Goal: Information Seeking & Learning: Stay updated

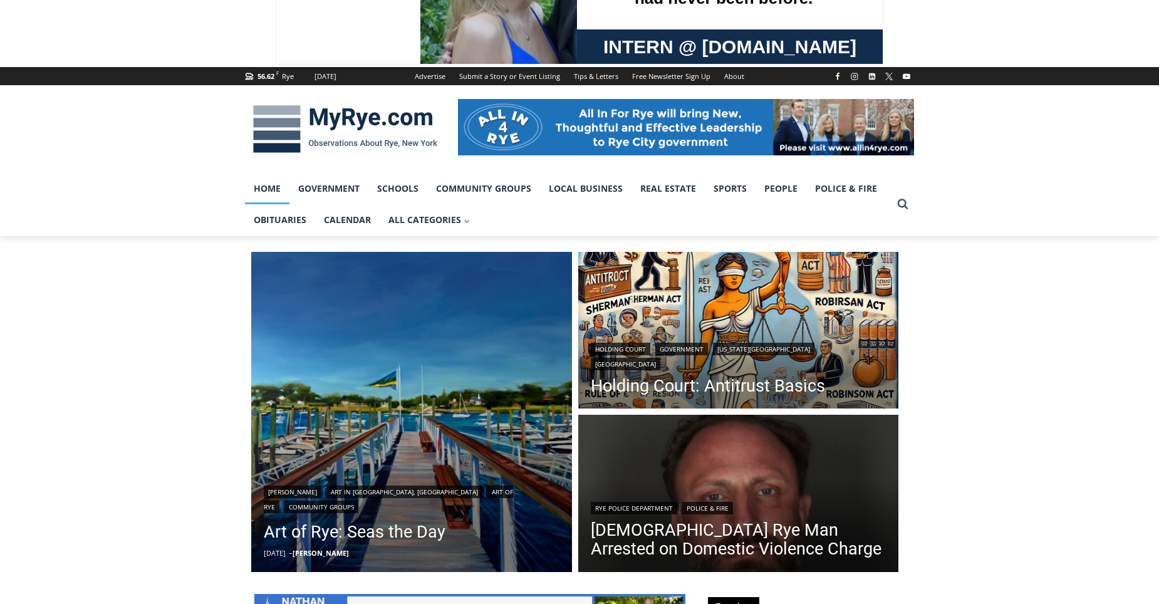
scroll to position [251, 0]
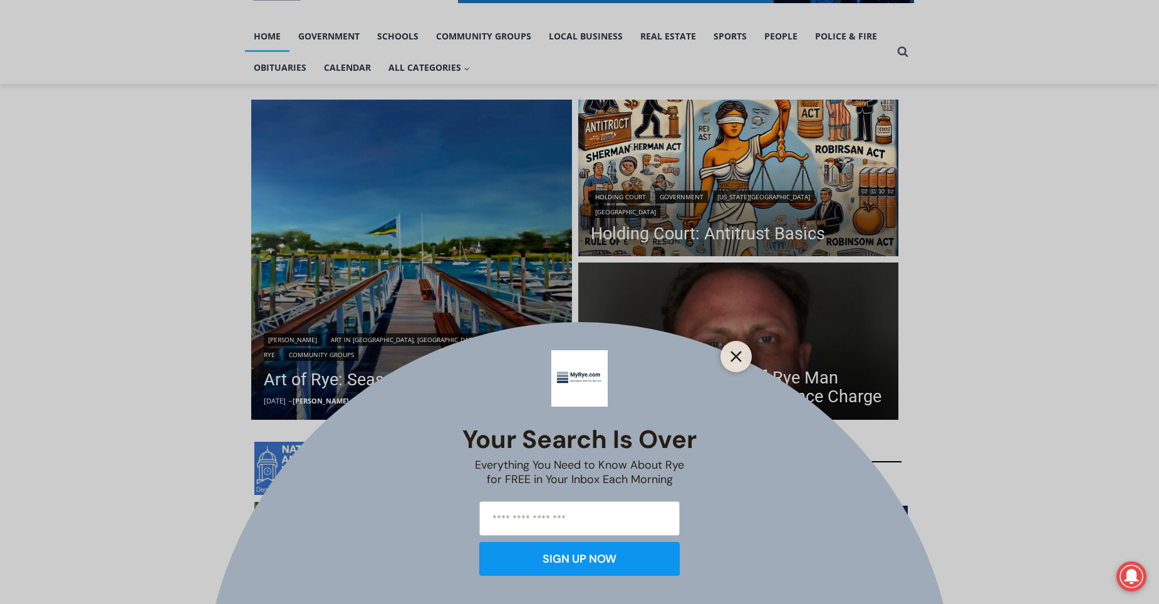
click at [739, 353] on line "Close" at bounding box center [736, 356] width 9 height 9
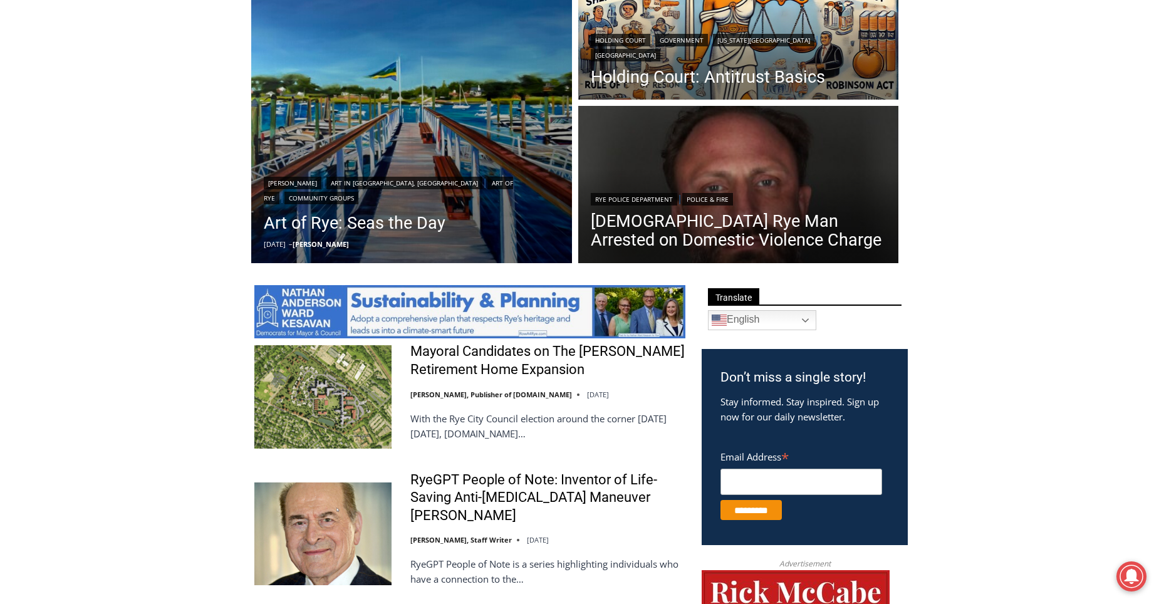
scroll to position [376, 0]
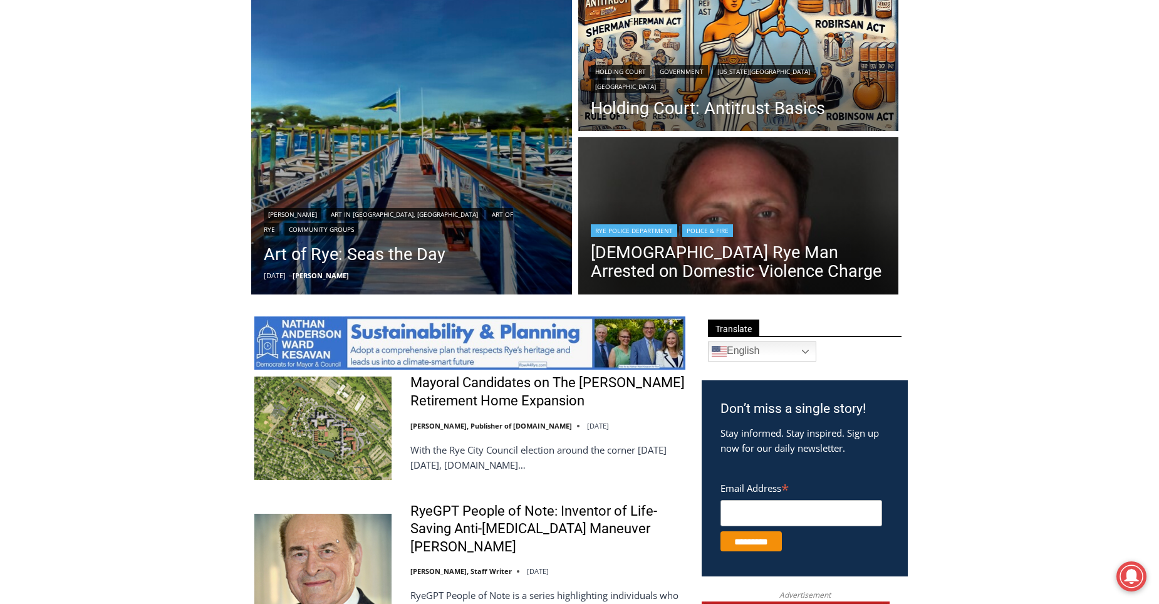
click at [738, 232] on div "Rye Police Department | Police & Fire" at bounding box center [739, 229] width 296 height 15
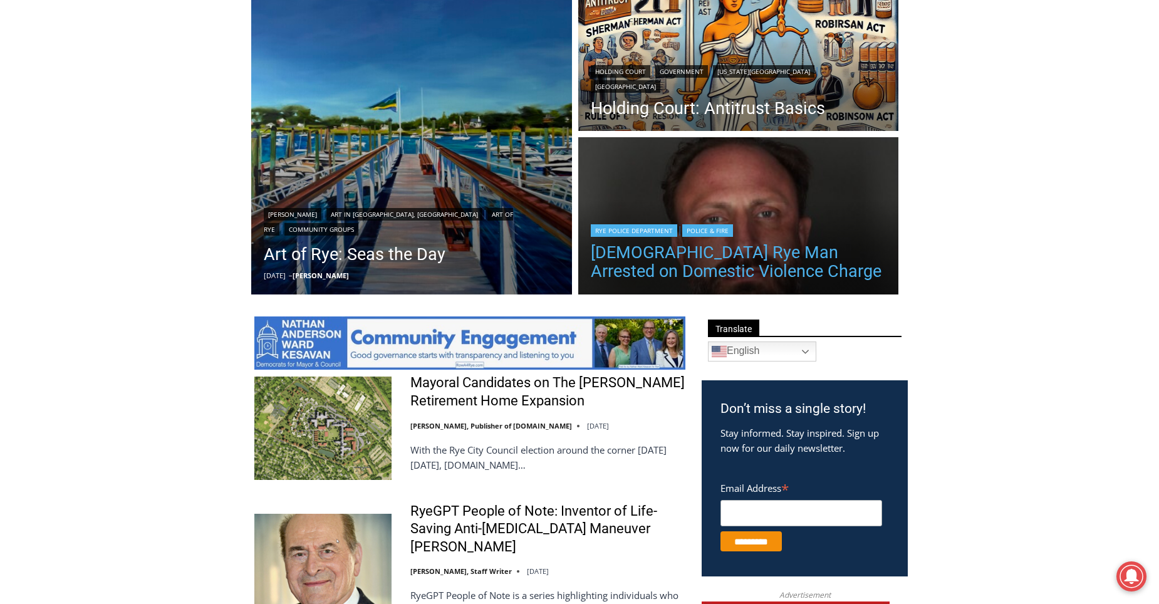
click at [727, 250] on link "[DEMOGRAPHIC_DATA] Rye Man Arrested on Domestic Violence Charge" at bounding box center [739, 262] width 296 height 38
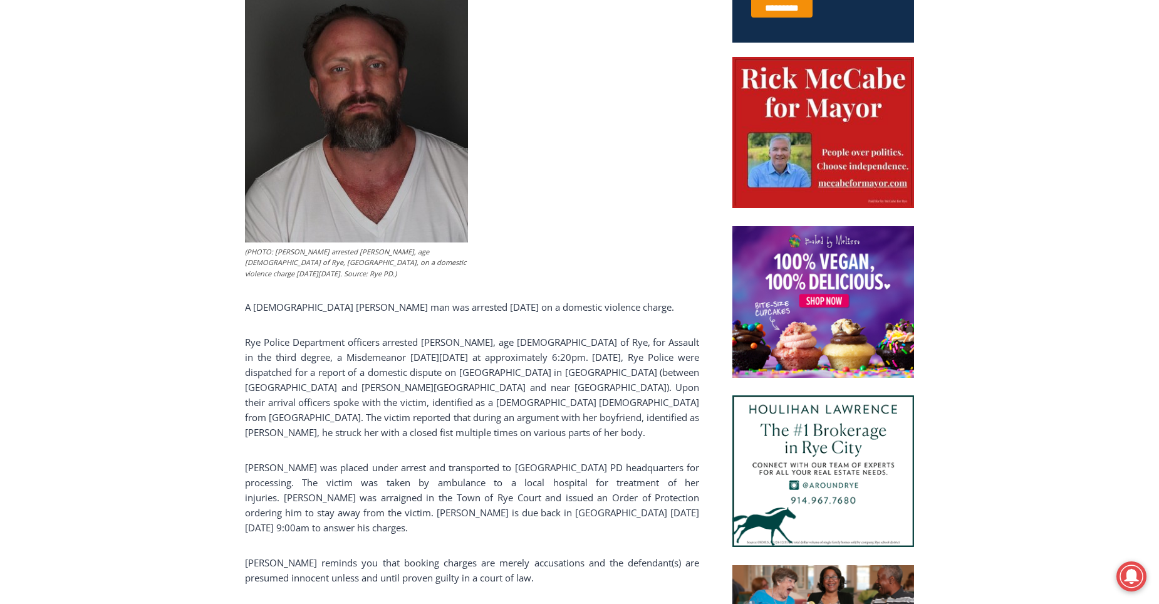
scroll to position [727, 0]
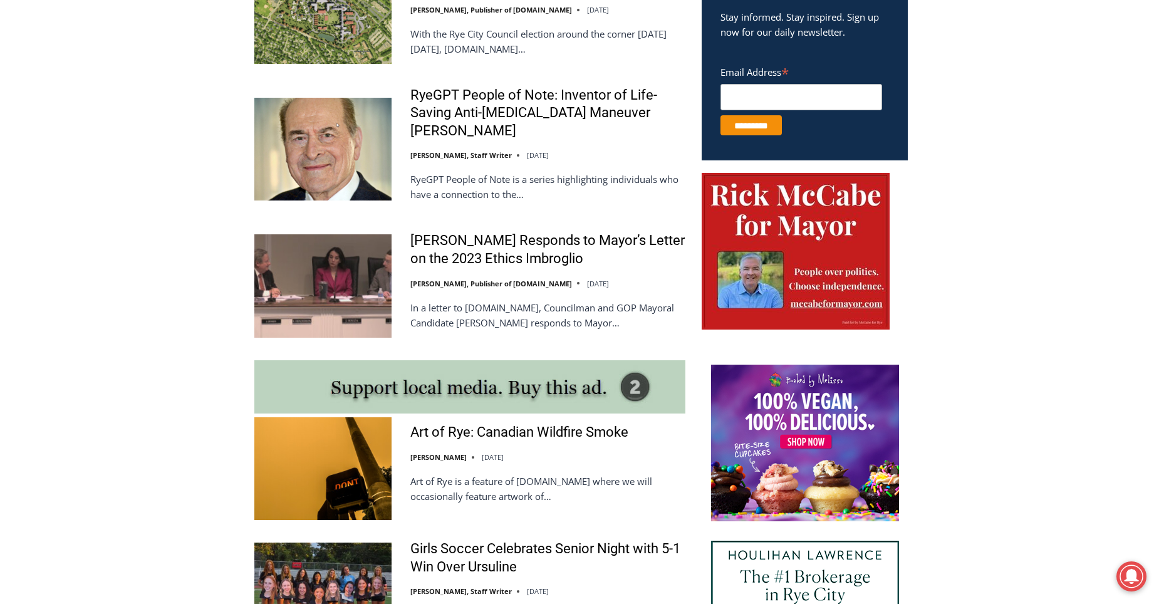
scroll to position [1105, 0]
